Goal: Information Seeking & Learning: Compare options

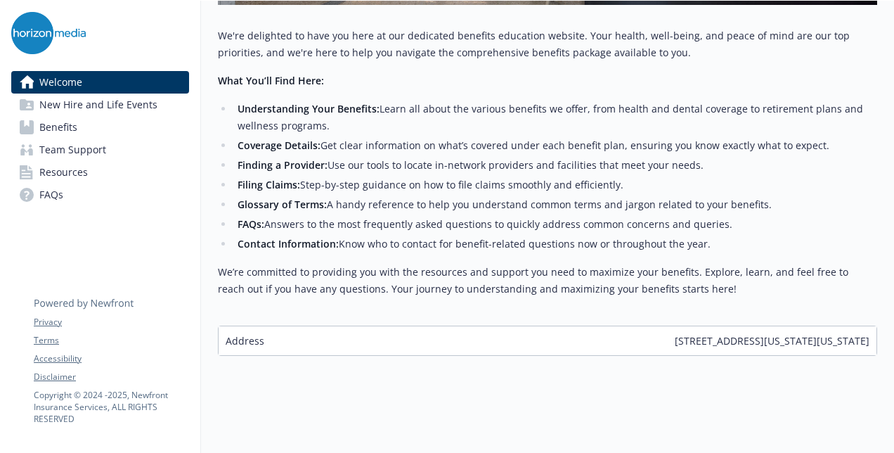
scroll to position [603, 0]
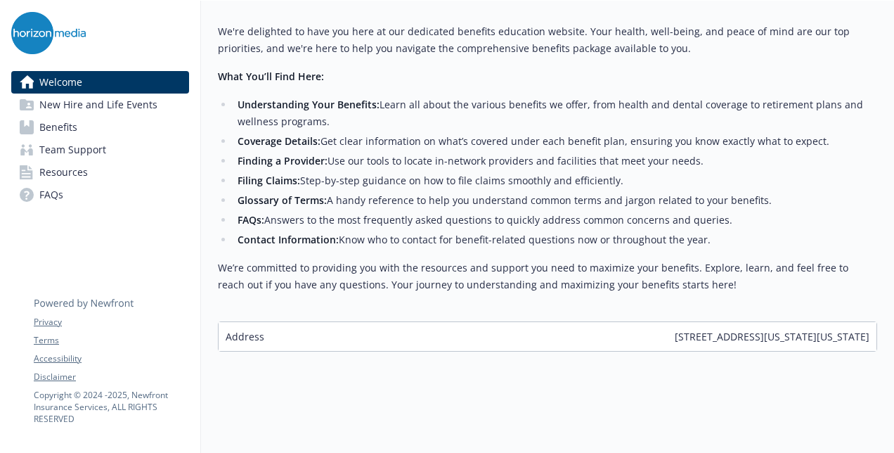
click at [123, 129] on link "Benefits" at bounding box center [100, 127] width 178 height 23
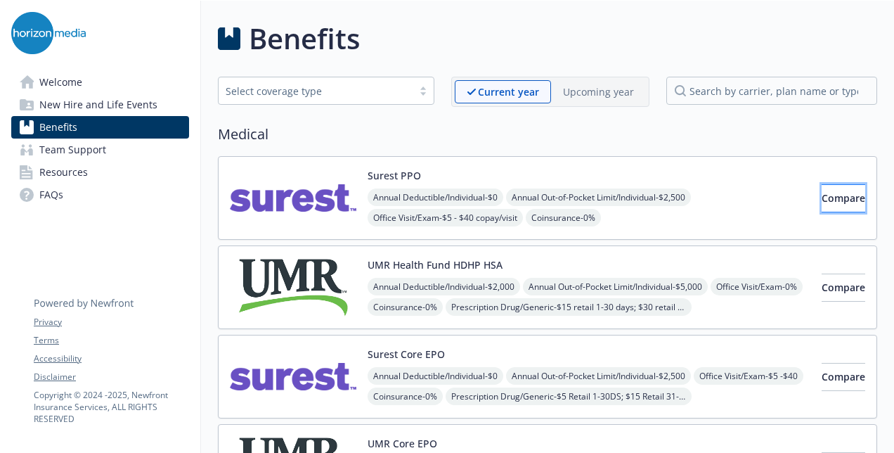
click at [822, 198] on span "Compare" at bounding box center [844, 197] width 44 height 13
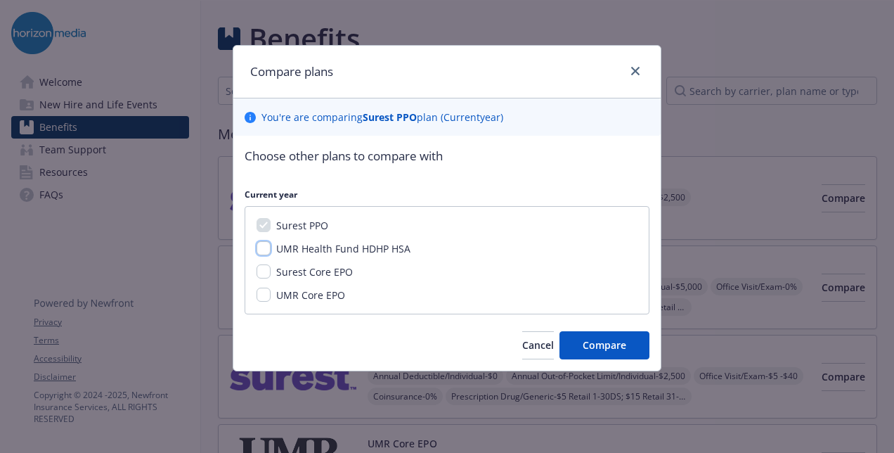
click at [264, 248] on input "UMR Health Fund HDHP HSA" at bounding box center [264, 248] width 14 height 14
checkbox input "true"
click at [264, 273] on input "Surest Core EPO" at bounding box center [264, 271] width 14 height 14
checkbox input "true"
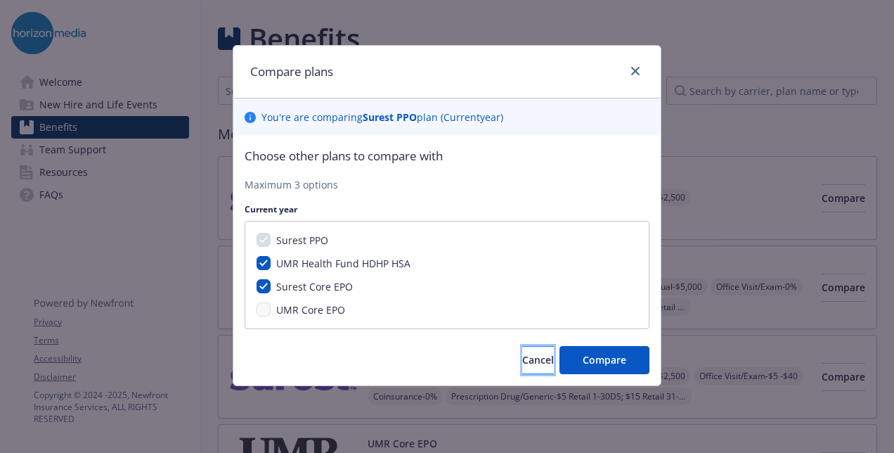
click at [522, 359] on span "Cancel" at bounding box center [538, 359] width 32 height 13
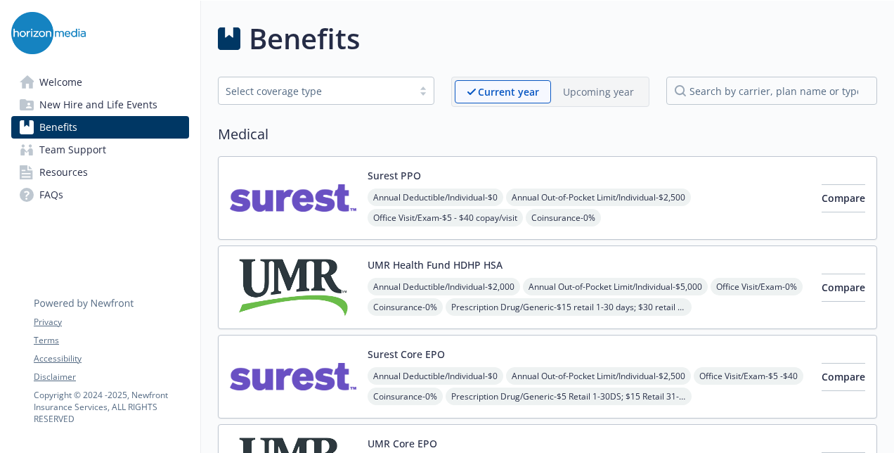
scroll to position [141, 0]
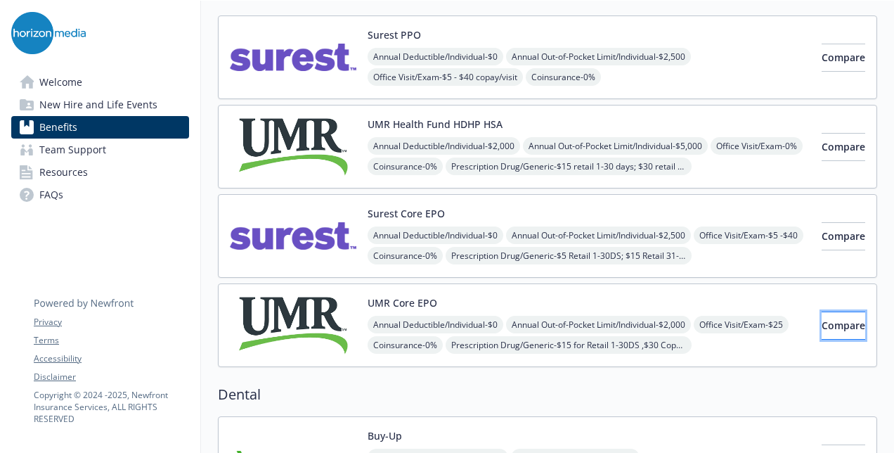
click at [822, 321] on span "Compare" at bounding box center [844, 325] width 44 height 13
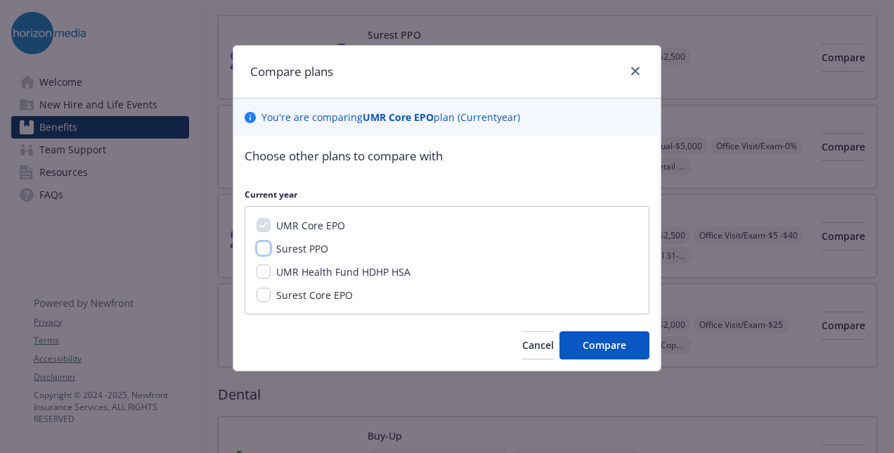
click at [267, 252] on input "Surest PPO" at bounding box center [264, 248] width 14 height 14
checkbox input "true"
click at [264, 296] on input "Surest Core EPO" at bounding box center [264, 295] width 14 height 14
checkbox input "true"
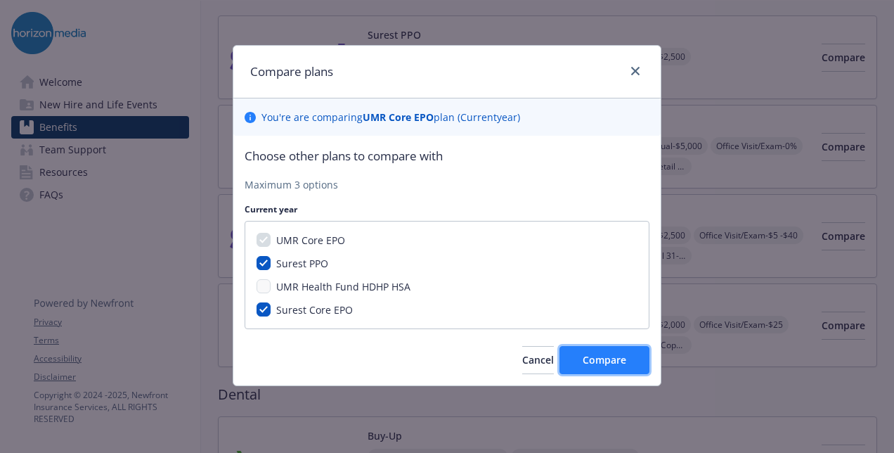
click at [592, 357] on span "Compare" at bounding box center [605, 359] width 44 height 13
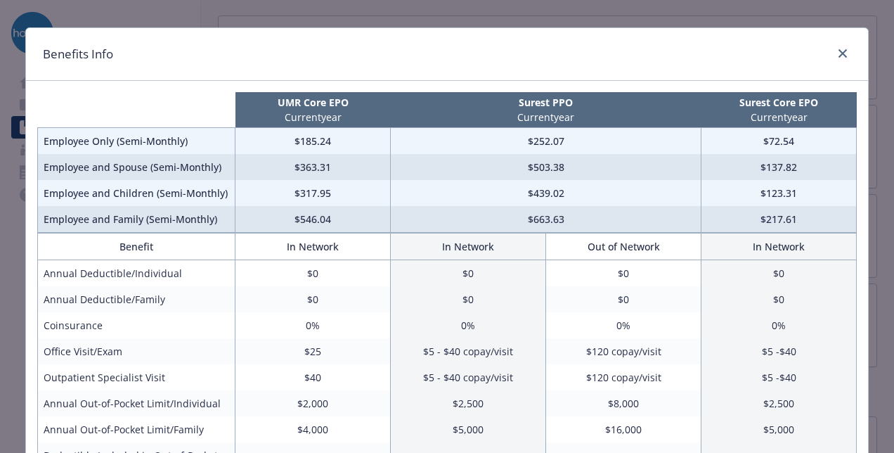
scroll to position [0, 0]
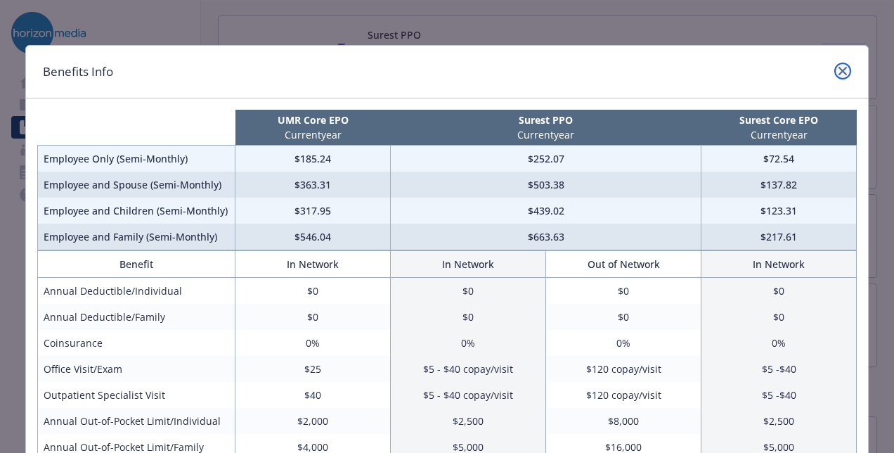
click at [843, 68] on link "close" at bounding box center [843, 71] width 17 height 17
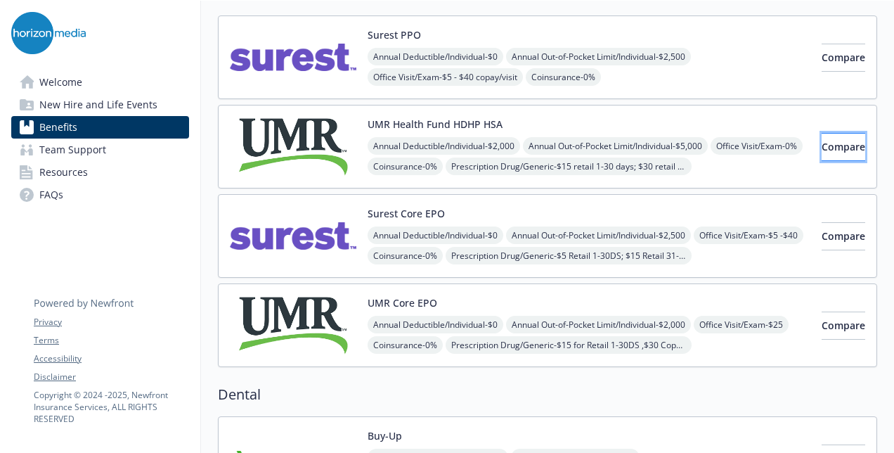
click at [822, 140] on span "Compare" at bounding box center [844, 146] width 44 height 13
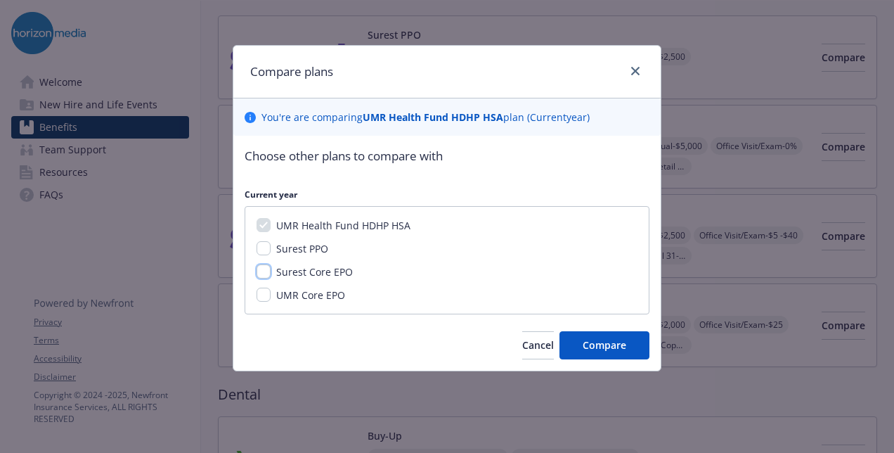
click at [267, 273] on input "Surest Core EPO" at bounding box center [264, 271] width 14 height 14
checkbox input "true"
click at [577, 349] on button "Compare" at bounding box center [605, 345] width 90 height 28
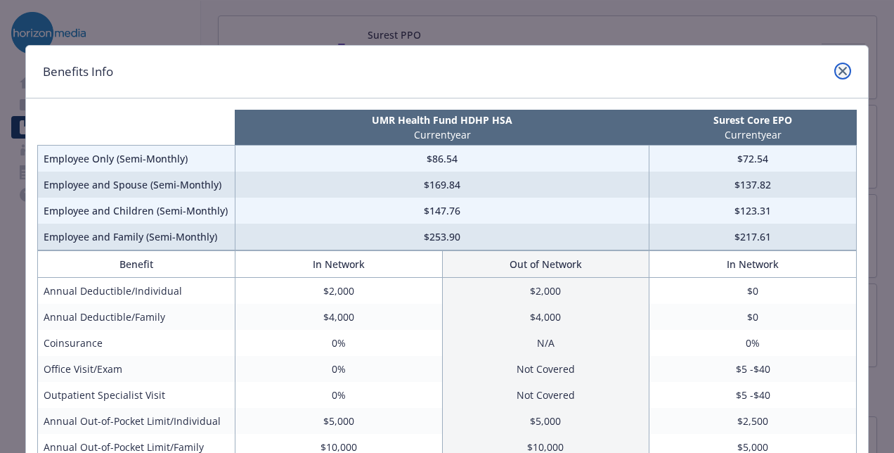
click at [844, 71] on link "close" at bounding box center [843, 71] width 17 height 17
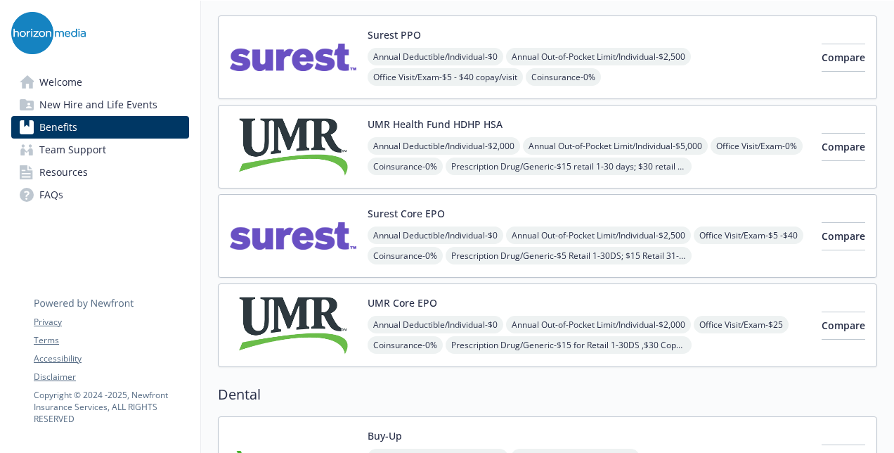
scroll to position [352, 0]
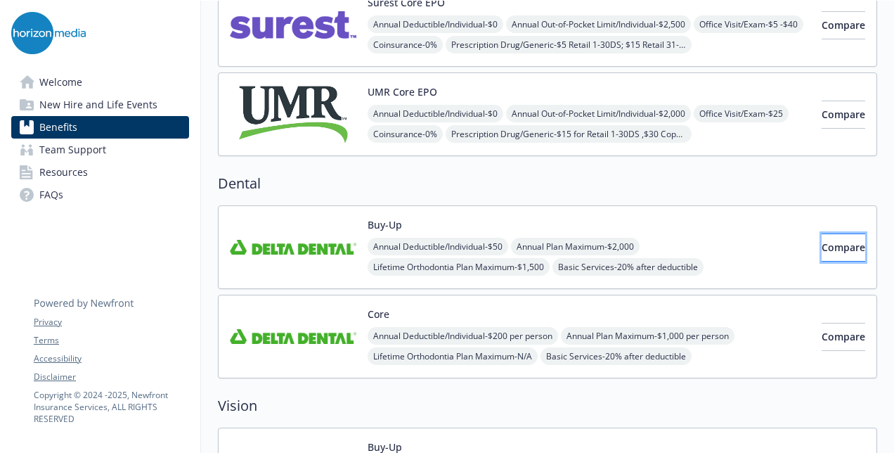
click at [827, 242] on span "Compare" at bounding box center [844, 246] width 44 height 13
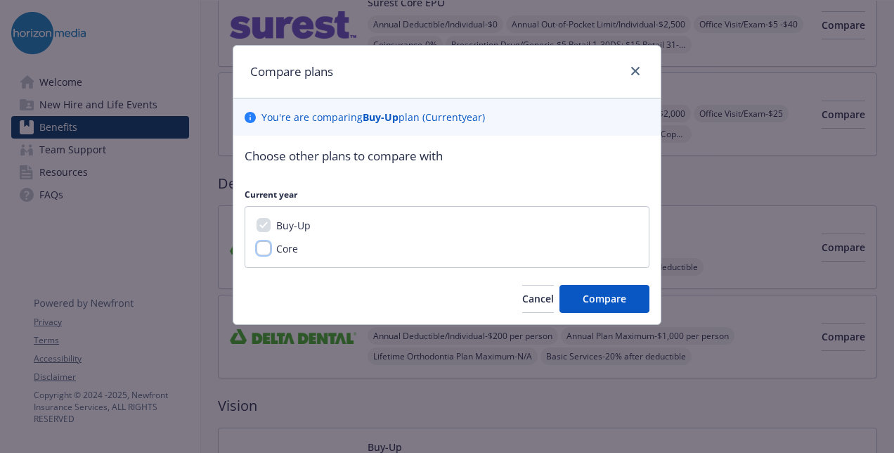
click at [260, 250] on input "Core" at bounding box center [264, 248] width 14 height 14
checkbox input "true"
click at [620, 297] on span "Compare" at bounding box center [605, 298] width 44 height 13
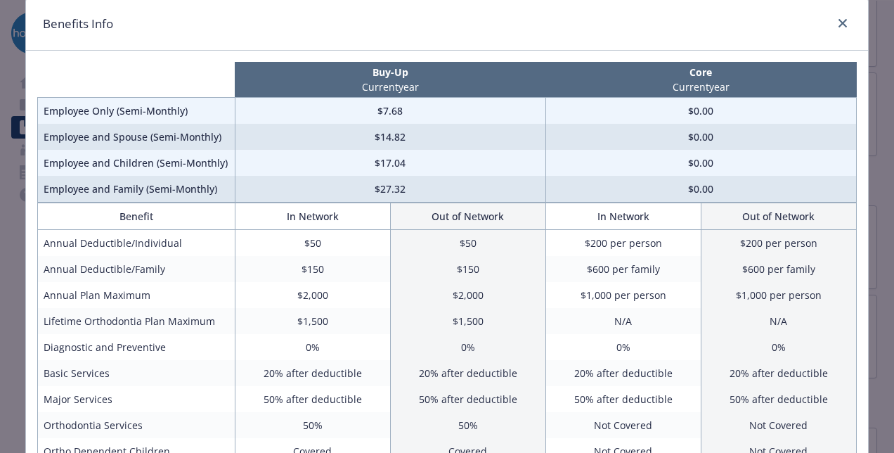
scroll to position [0, 0]
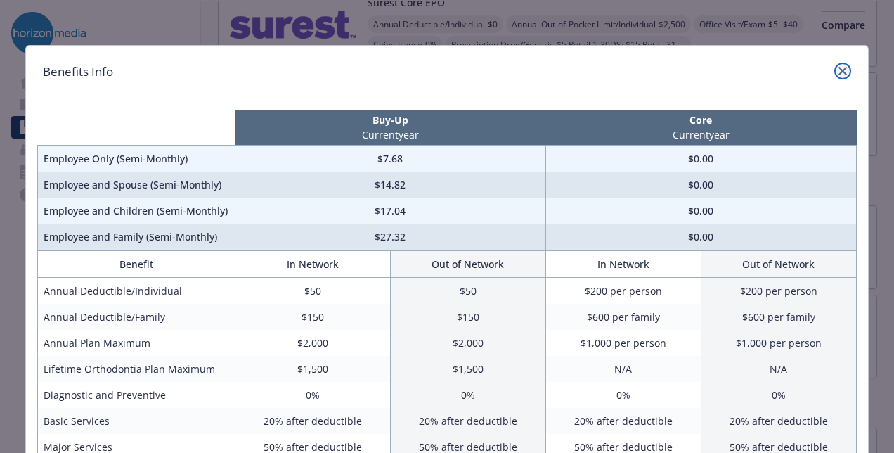
click at [840, 68] on icon "close" at bounding box center [843, 71] width 8 height 8
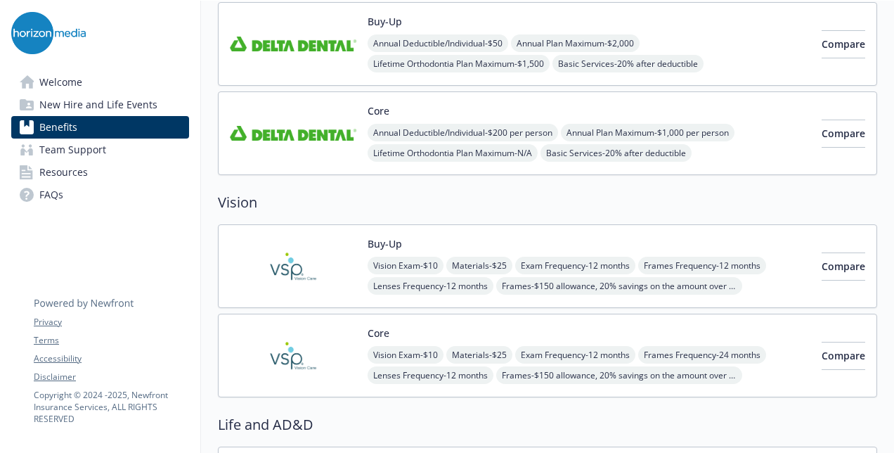
scroll to position [633, 0]
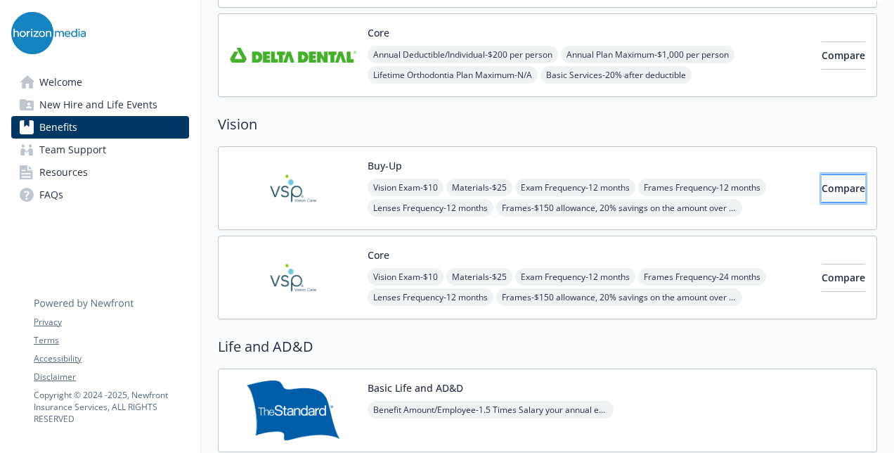
click at [849, 191] on button "Compare" at bounding box center [844, 188] width 44 height 28
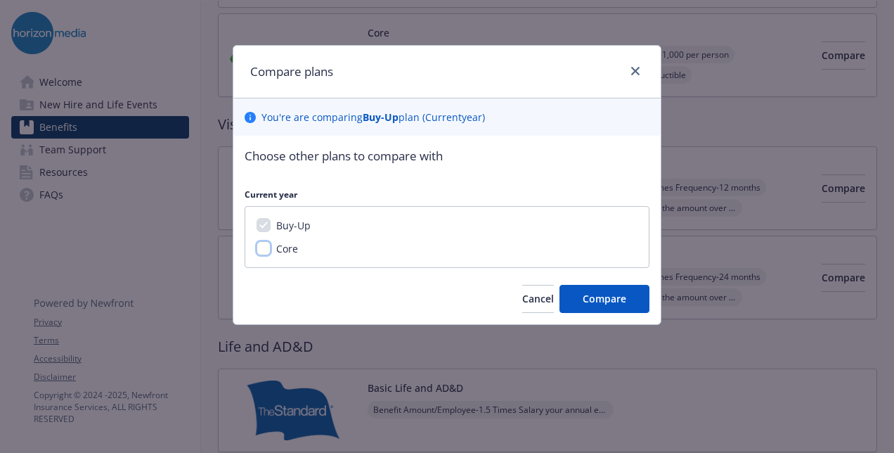
click at [264, 250] on input "Core" at bounding box center [264, 248] width 14 height 14
checkbox input "true"
click at [622, 290] on button "Compare" at bounding box center [605, 299] width 90 height 28
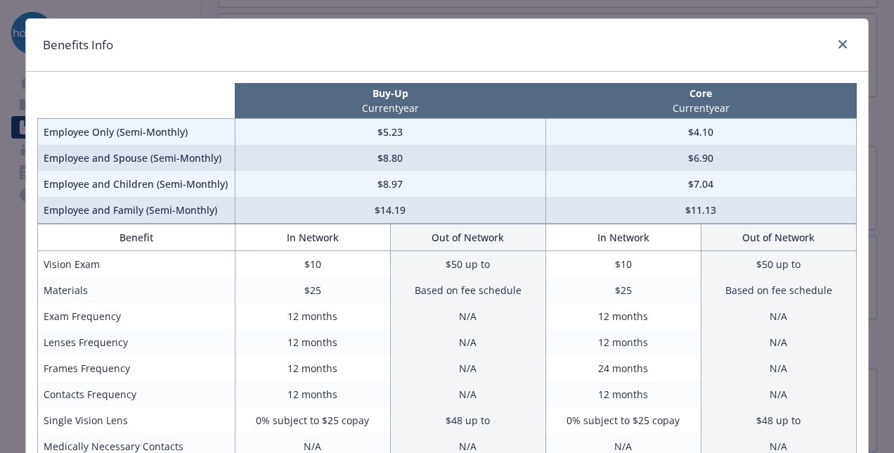
scroll to position [0, 0]
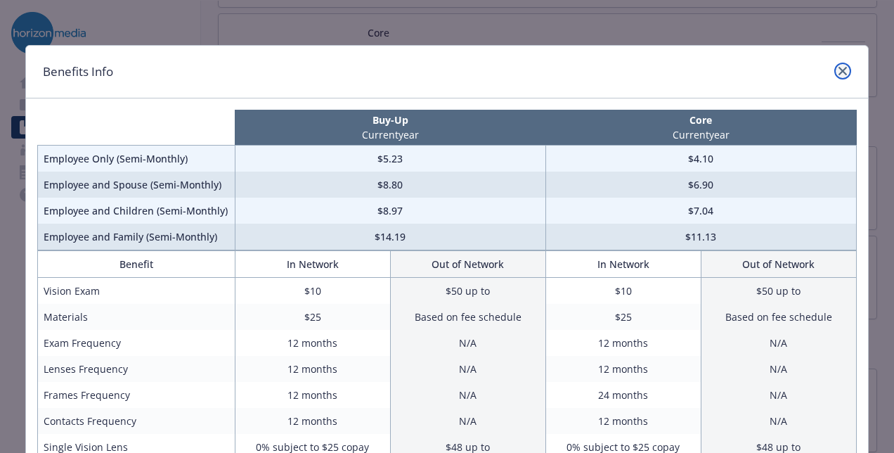
click at [841, 69] on icon "close" at bounding box center [843, 71] width 8 height 8
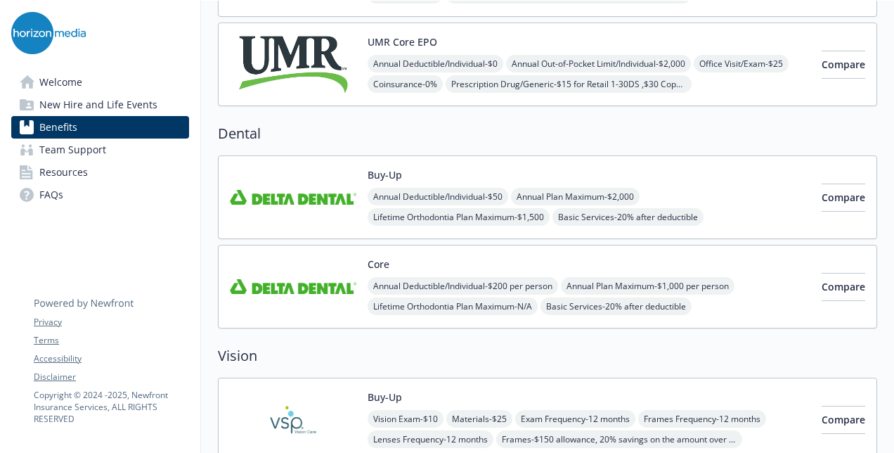
scroll to position [352, 0]
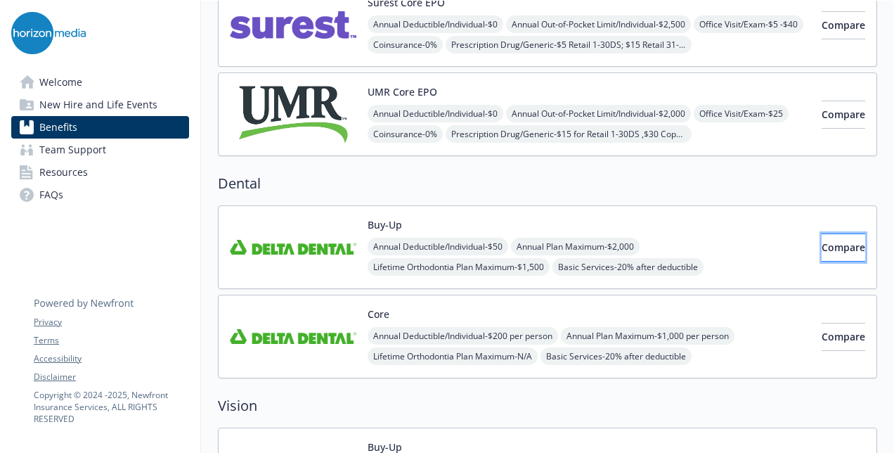
click at [847, 245] on button "Compare" at bounding box center [844, 247] width 44 height 28
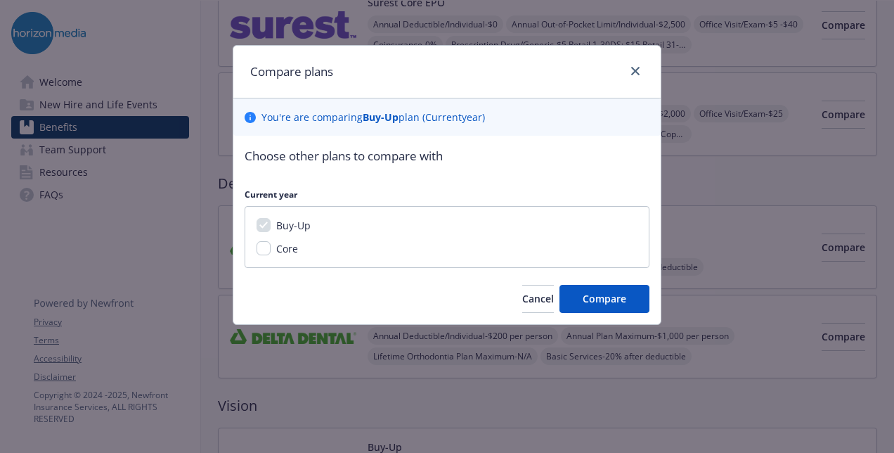
click at [255, 246] on div "Buy-Up Core" at bounding box center [447, 237] width 405 height 62
click at [261, 252] on input "Core" at bounding box center [264, 248] width 14 height 14
checkbox input "true"
click at [624, 300] on span "Compare" at bounding box center [605, 298] width 44 height 13
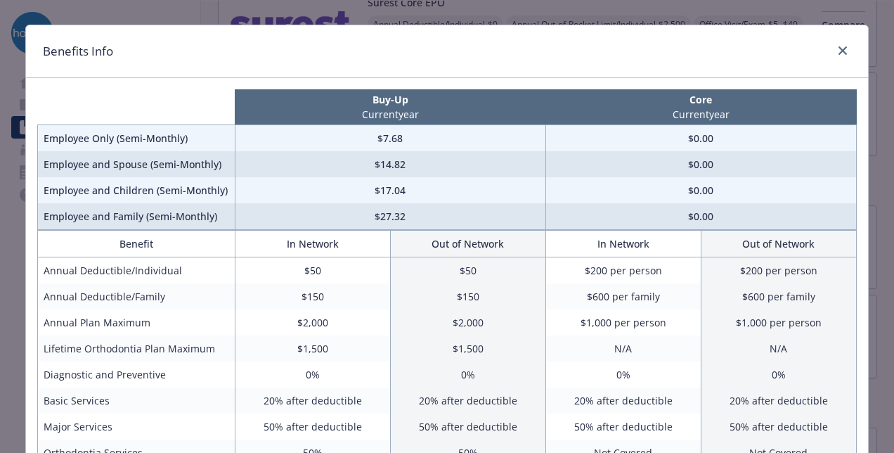
scroll to position [0, 0]
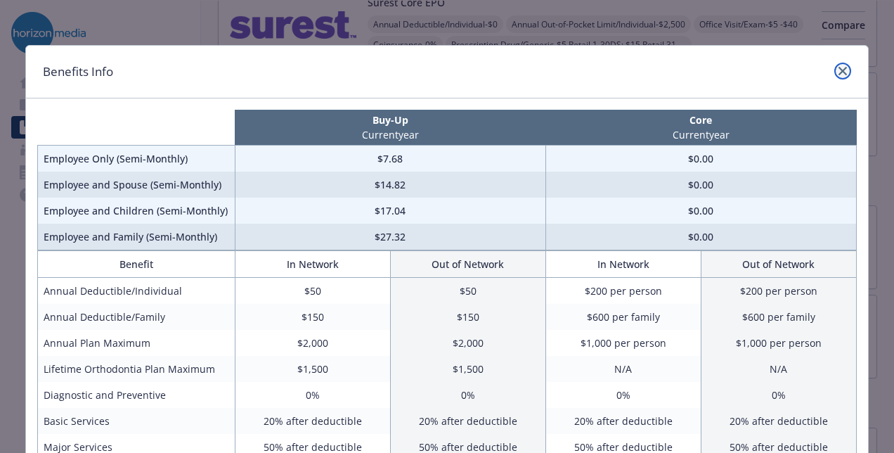
click at [841, 70] on icon "close" at bounding box center [843, 71] width 8 height 8
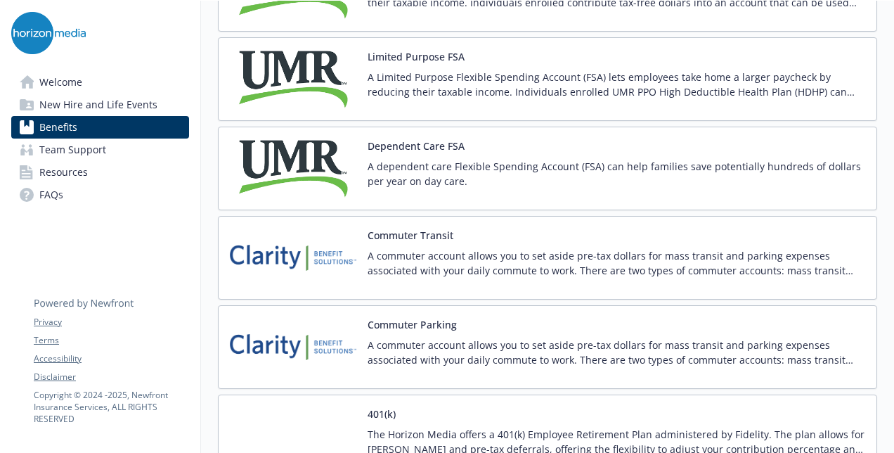
scroll to position [2250, 0]
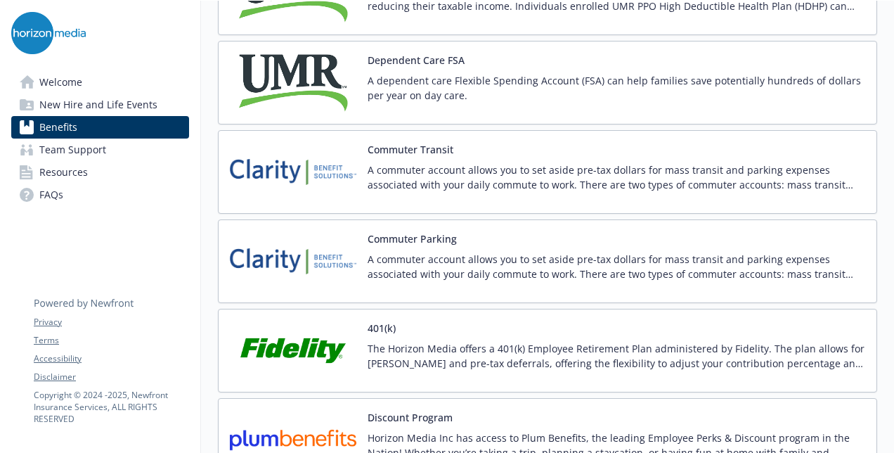
click at [449, 146] on div "Commuter Transit A commuter account allows you to set aside pre-tax dollars for…" at bounding box center [617, 172] width 498 height 60
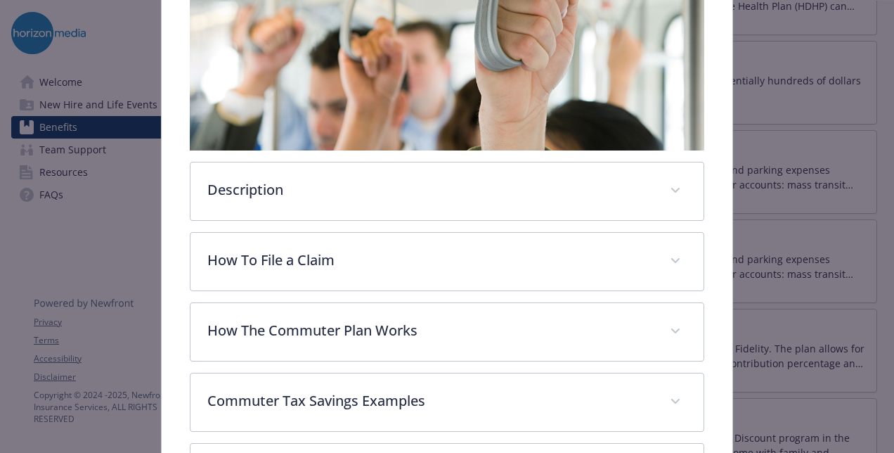
scroll to position [323, 0]
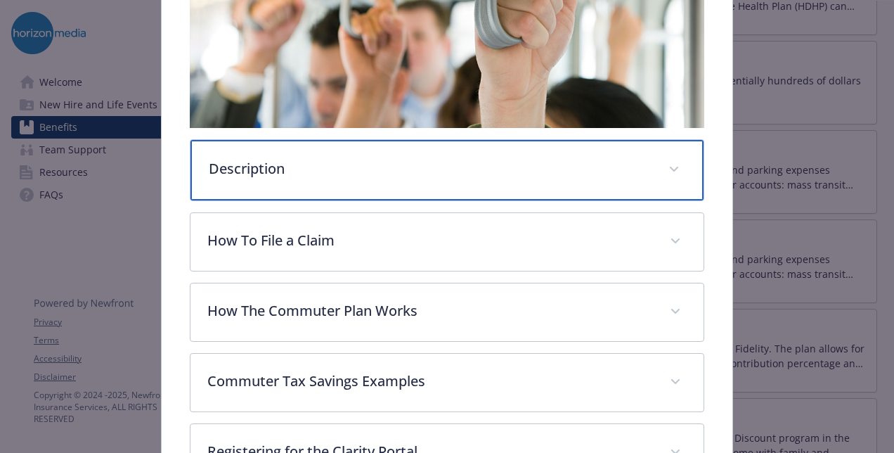
click at [360, 188] on div "Description" at bounding box center [447, 170] width 513 height 60
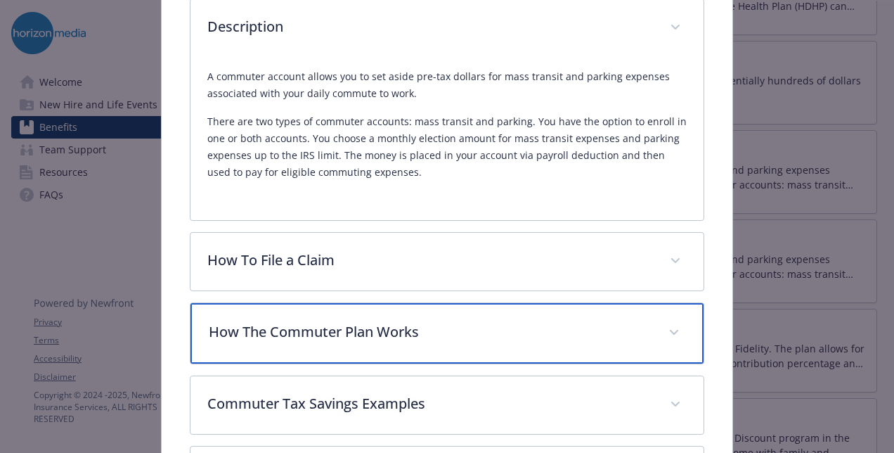
click at [431, 328] on p "How The Commuter Plan Works" at bounding box center [430, 331] width 443 height 21
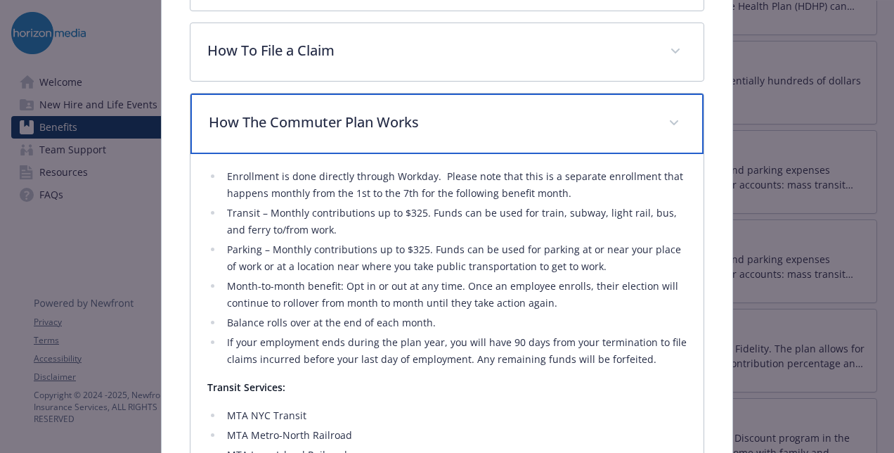
scroll to position [814, 0]
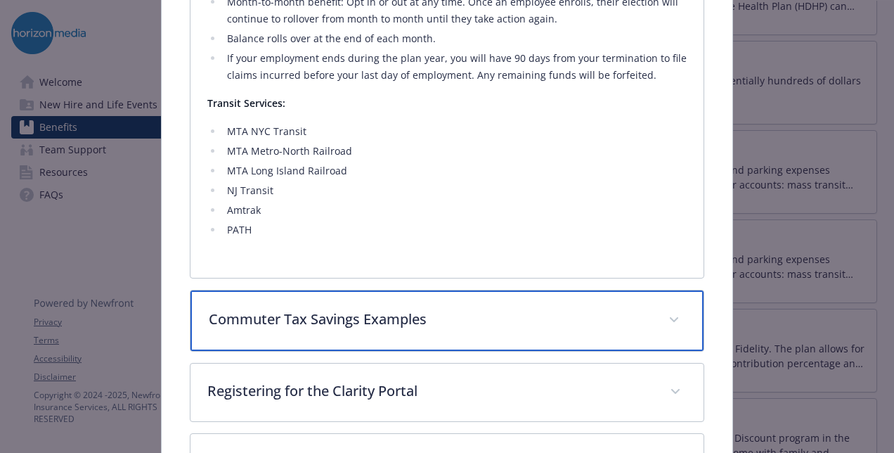
click at [477, 328] on div "Commuter Tax Savings Examples" at bounding box center [447, 320] width 513 height 60
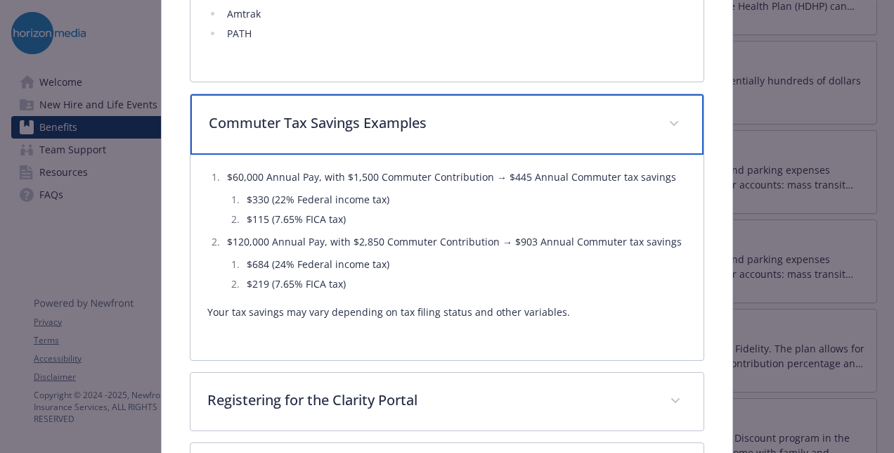
scroll to position [1163, 0]
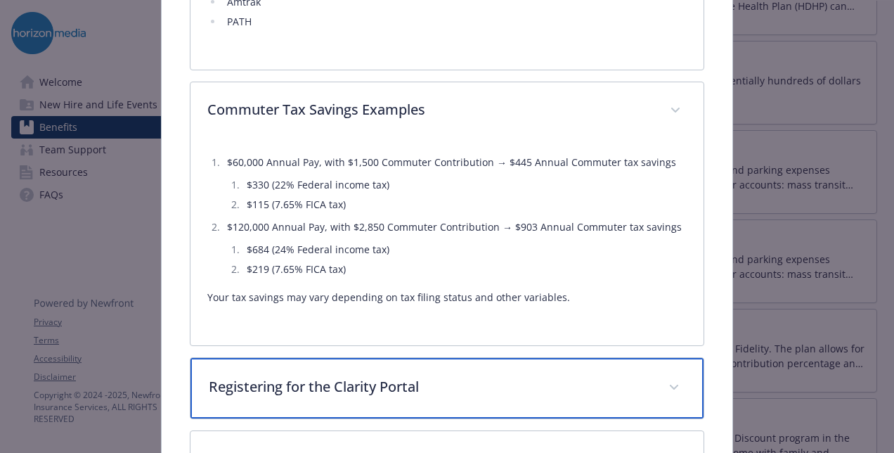
click at [451, 381] on p "Registering for the Clarity Portal" at bounding box center [430, 386] width 443 height 21
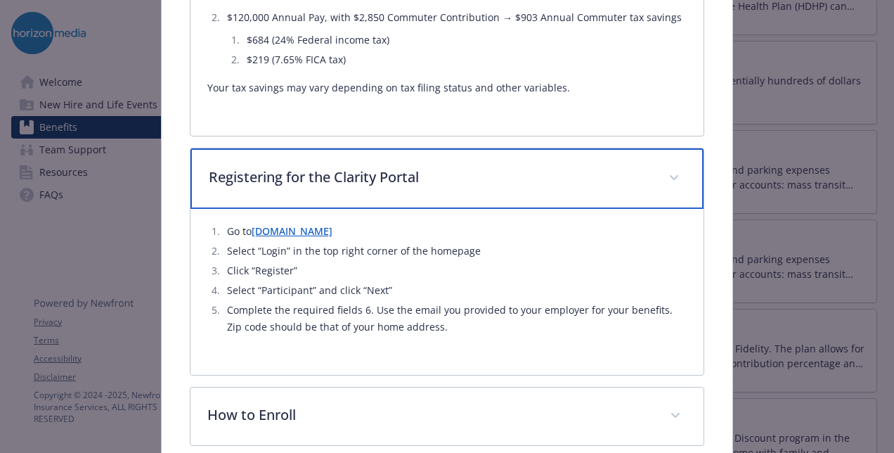
scroll to position [1439, 0]
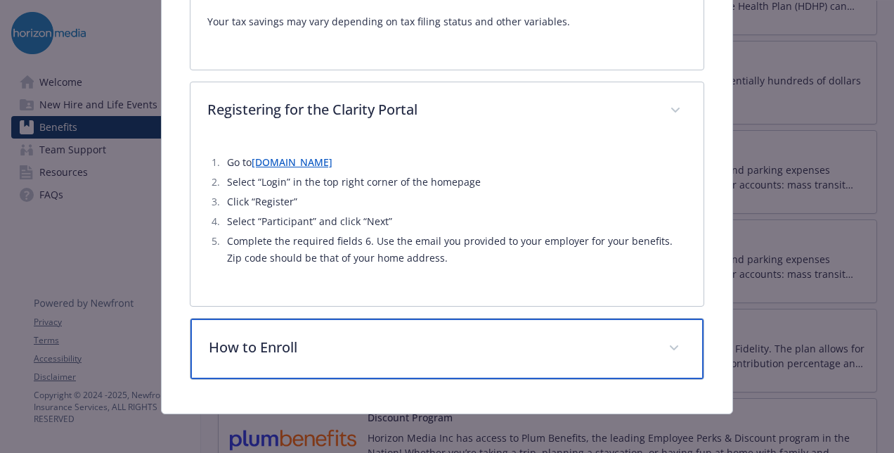
click at [419, 349] on p "How to Enroll" at bounding box center [430, 347] width 443 height 21
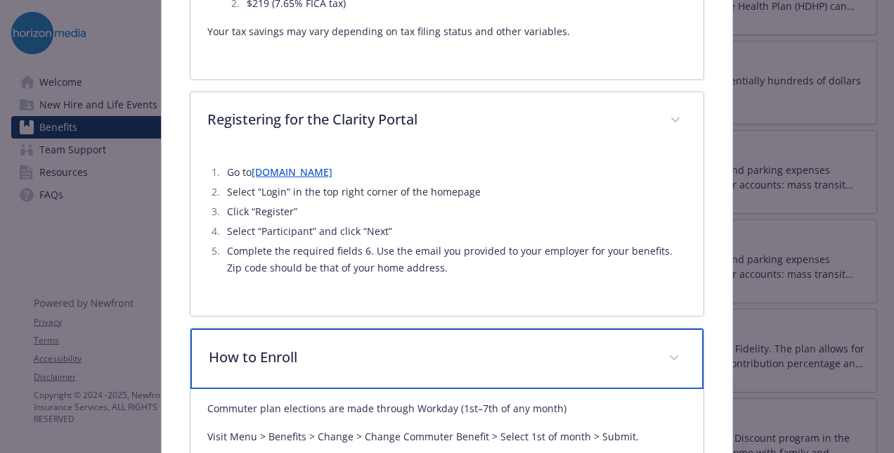
scroll to position [1323, 0]
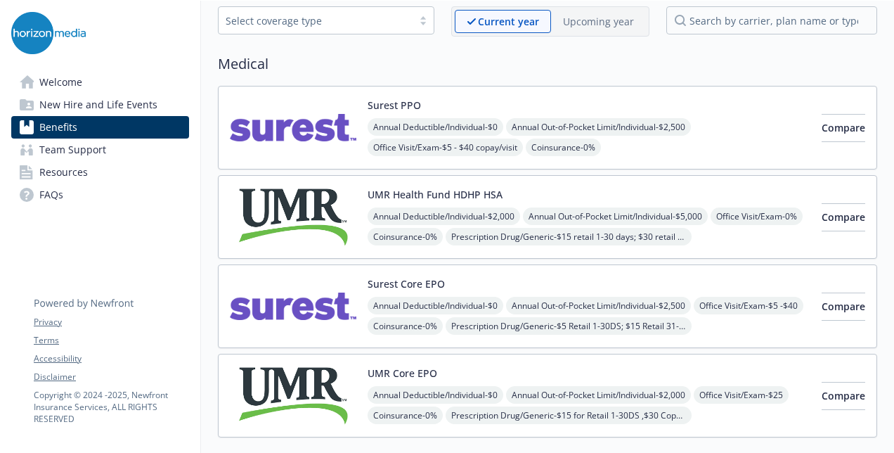
scroll to position [141, 0]
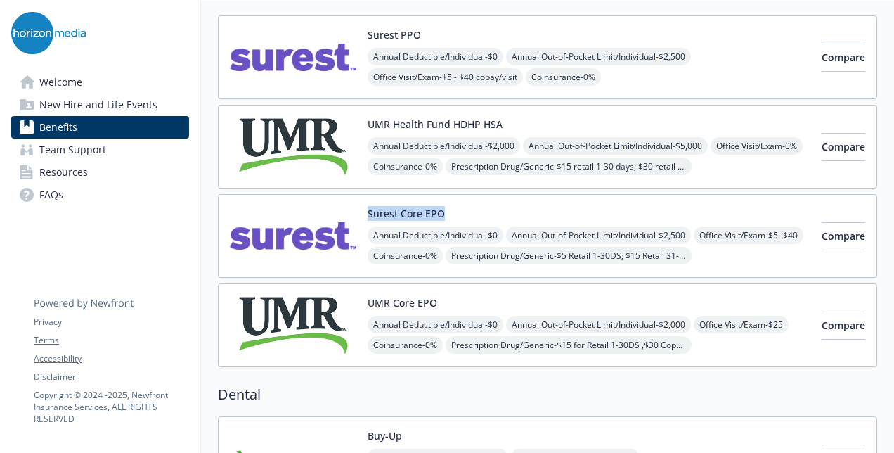
drag, startPoint x: 454, startPoint y: 210, endPoint x: 364, endPoint y: 207, distance: 90.8
click at [364, 207] on div "Surest Core EPO Annual Deductible/Individual - $0 Annual Out-of-Pocket Limit/In…" at bounding box center [520, 236] width 581 height 60
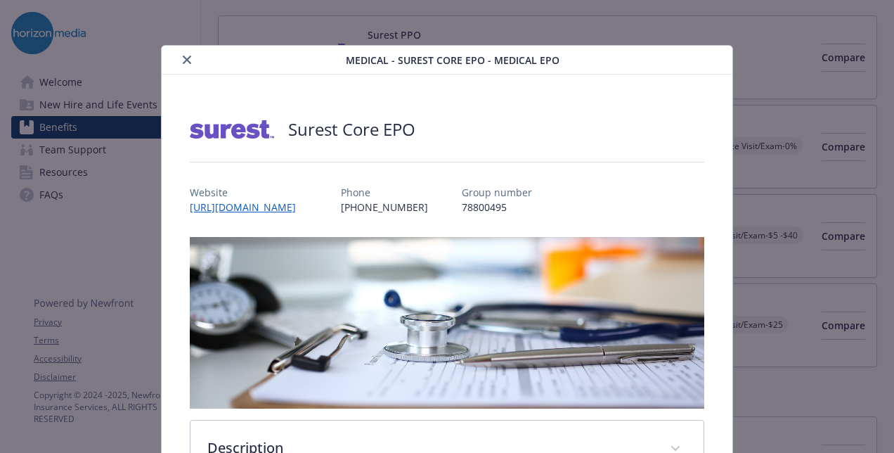
scroll to position [42, 0]
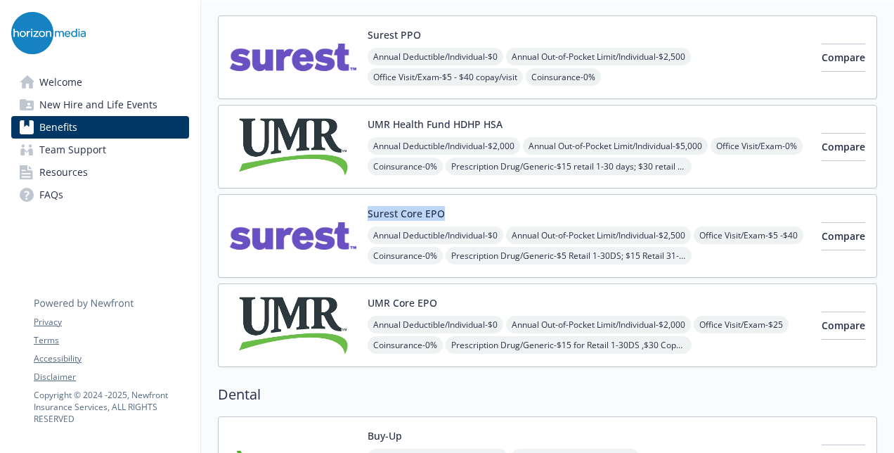
drag, startPoint x: 366, startPoint y: 213, endPoint x: 446, endPoint y: 214, distance: 80.2
click at [446, 214] on div "Surest Core EPO Annual Deductible/Individual - $0 Annual Out-of-Pocket Limit/In…" at bounding box center [520, 236] width 581 height 60
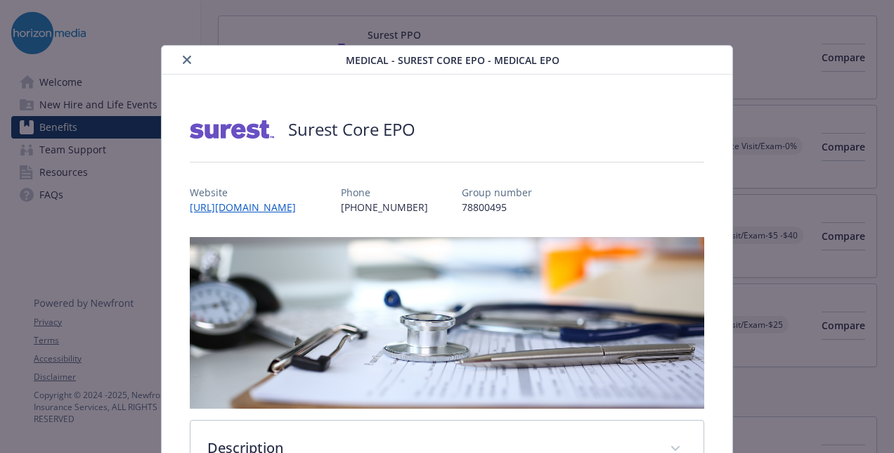
scroll to position [42, 0]
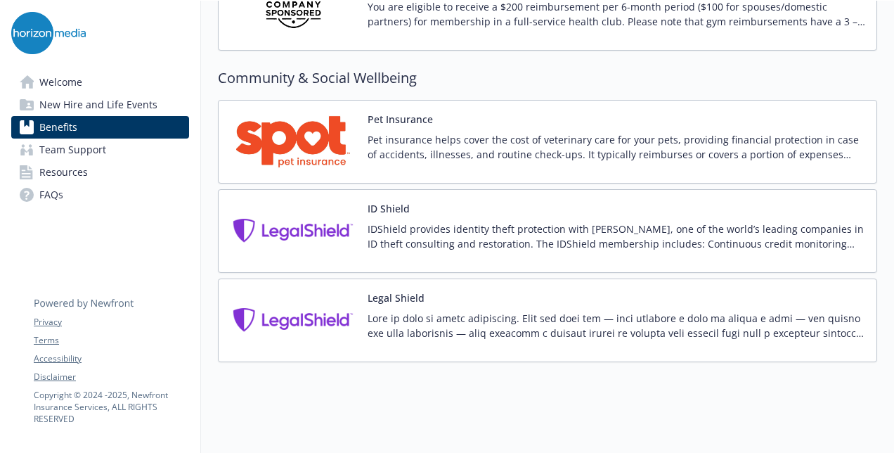
scroll to position [3619, 0]
